Goal: Information Seeking & Learning: Check status

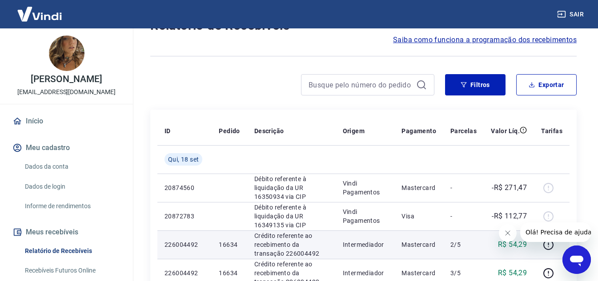
scroll to position [133, 0]
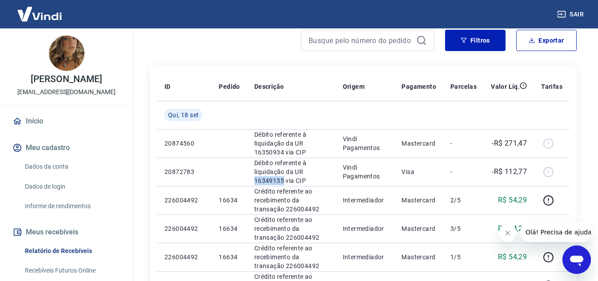
drag, startPoint x: 253, startPoint y: 179, endPoint x: 110, endPoint y: 156, distance: 145.1
click at [281, 181] on p "Débito referente à liquidação da UR 16349135 via CIP" at bounding box center [291, 172] width 74 height 27
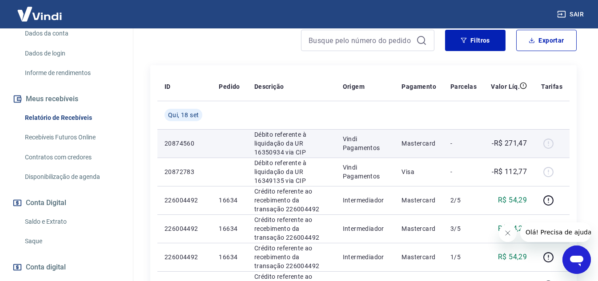
click at [545, 140] on div at bounding box center [551, 143] width 21 height 14
click at [546, 143] on div at bounding box center [551, 143] width 21 height 14
click at [512, 141] on p "-R$ 271,47" at bounding box center [509, 143] width 35 height 11
click at [429, 141] on p "Mastercard" at bounding box center [418, 143] width 35 height 9
drag, startPoint x: 275, startPoint y: 142, endPoint x: 228, endPoint y: 138, distance: 46.9
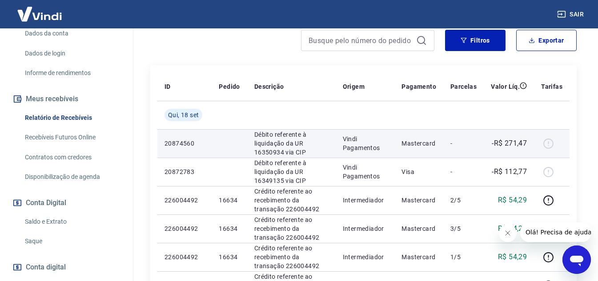
click at [274, 142] on p "Débito referente à liquidação da UR 16350934 via CIP" at bounding box center [291, 143] width 74 height 27
click at [168, 144] on p "20874560" at bounding box center [185, 143] width 40 height 9
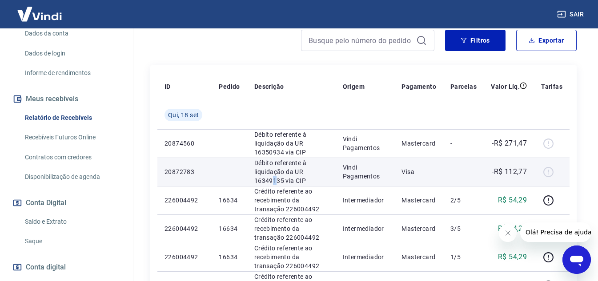
click at [274, 180] on p "Débito referente à liquidação da UR 16349135 via CIP" at bounding box center [291, 172] width 74 height 27
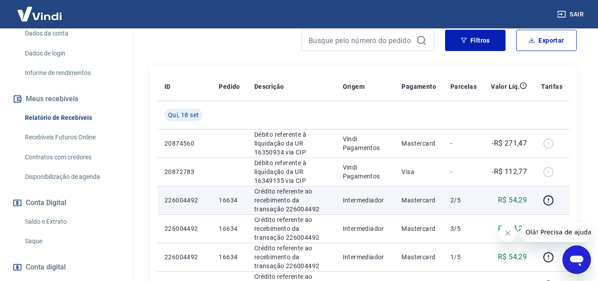
click at [269, 200] on p "Crédito referente ao recebimento da transação 226004492" at bounding box center [291, 200] width 74 height 27
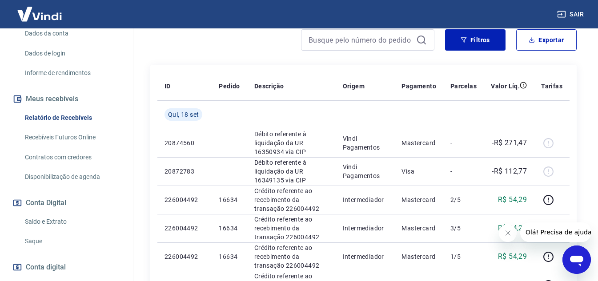
scroll to position [178, 0]
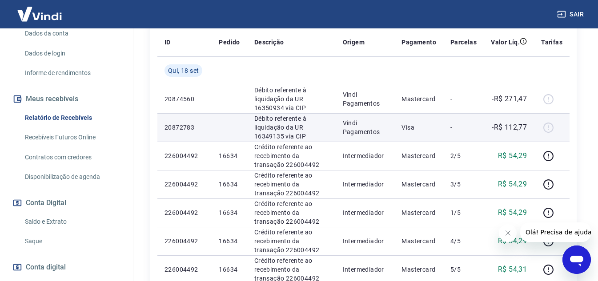
click at [262, 136] on p "Débito referente à liquidação da UR 16349135 via CIP" at bounding box center [291, 127] width 74 height 27
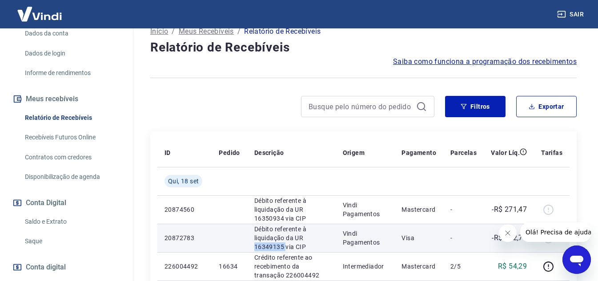
scroll to position [133, 0]
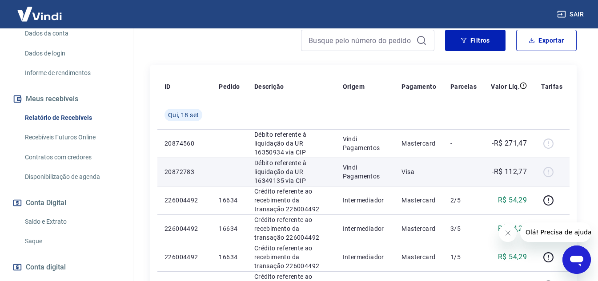
click at [436, 170] on p "Visa" at bounding box center [418, 172] width 35 height 9
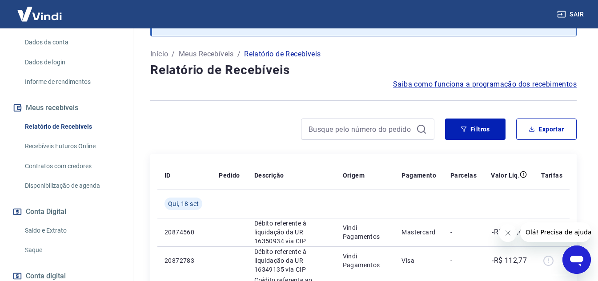
scroll to position [178, 0]
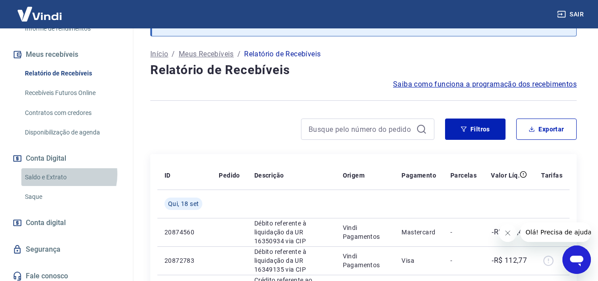
click at [60, 184] on link "Saldo e Extrato" at bounding box center [71, 178] width 101 height 18
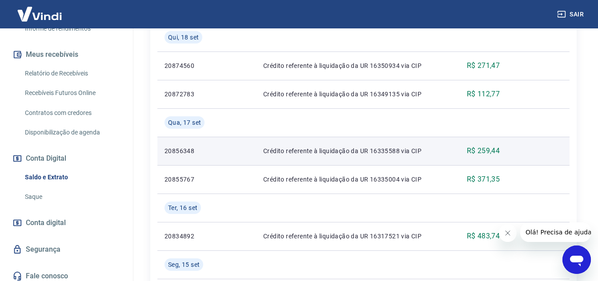
scroll to position [267, 0]
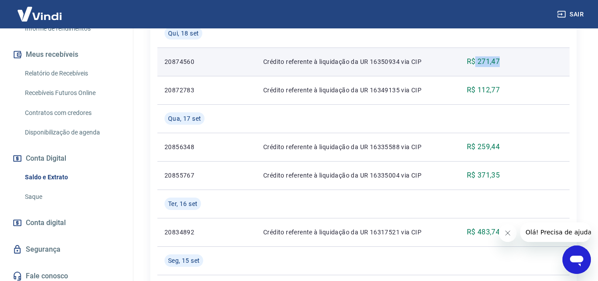
drag, startPoint x: 506, startPoint y: 64, endPoint x: 526, endPoint y: 64, distance: 20.0
click at [526, 64] on tr "20874560 Crédito referente à liquidação da UR 16350934 via CIP R$ 271,47" at bounding box center [363, 62] width 412 height 28
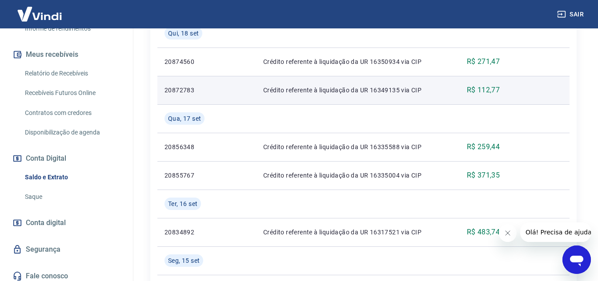
click at [522, 92] on td at bounding box center [538, 90] width 63 height 28
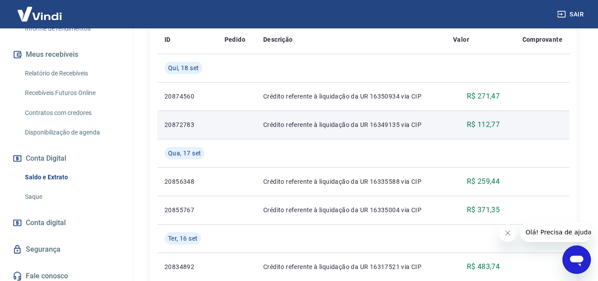
scroll to position [222, 0]
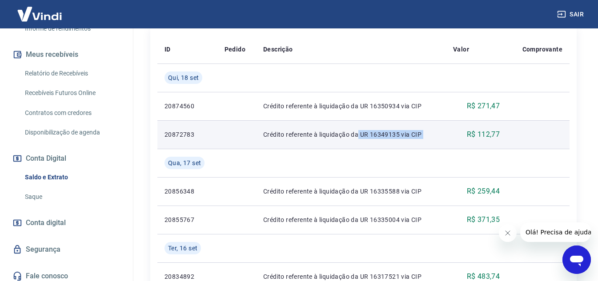
drag, startPoint x: 373, startPoint y: 135, endPoint x: 458, endPoint y: 142, distance: 85.6
click at [458, 142] on tr "20872783 Crédito referente à liquidação da UR 16349135 via CIP R$ 112,77" at bounding box center [363, 134] width 412 height 28
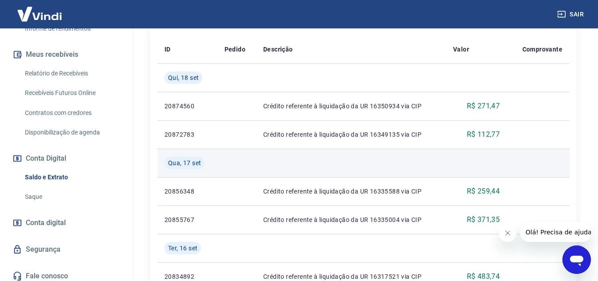
click at [437, 150] on td at bounding box center [351, 163] width 190 height 28
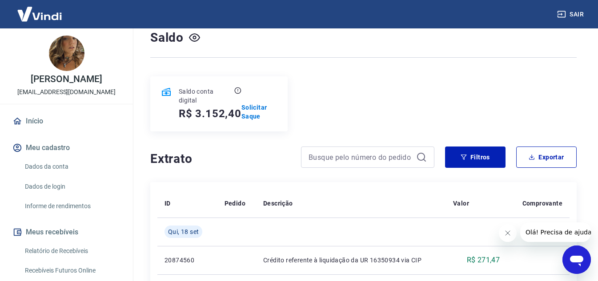
scroll to position [178, 0]
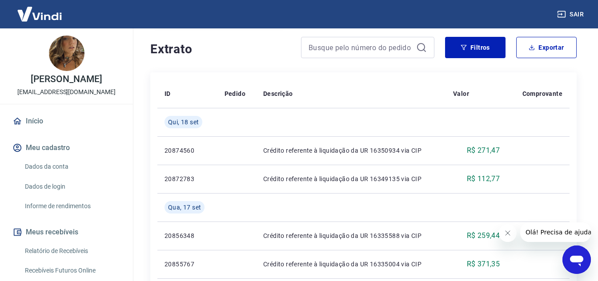
click at [40, 19] on img at bounding box center [40, 13] width 58 height 27
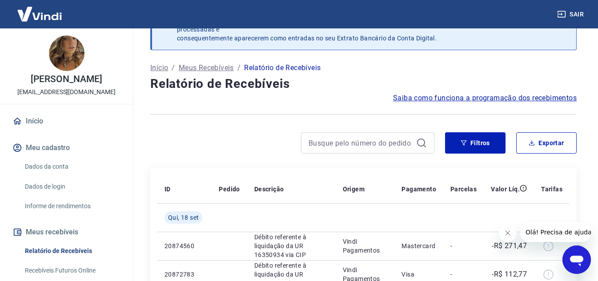
scroll to position [44, 0]
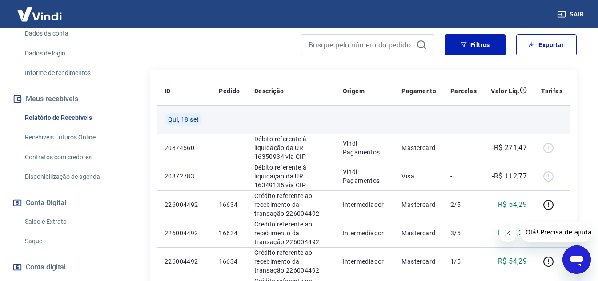
scroll to position [44, 0]
